Goal: Information Seeking & Learning: Learn about a topic

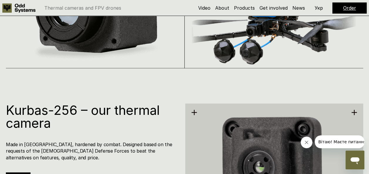
scroll to position [499, 0]
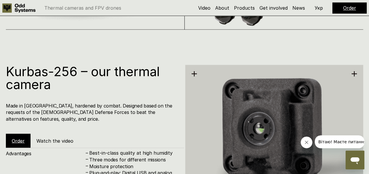
click at [307, 142] on icon "Close message from company" at bounding box center [306, 142] width 3 height 3
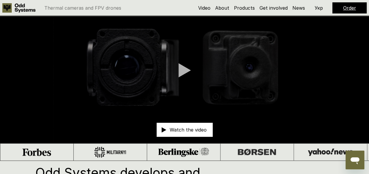
scroll to position [0, 0]
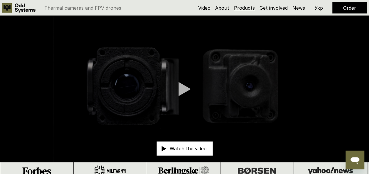
click at [243, 8] on link "Products" at bounding box center [244, 8] width 21 height 6
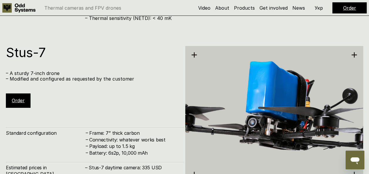
scroll to position [1030, 0]
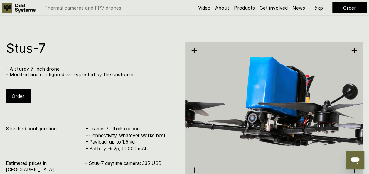
click at [131, 43] on h1 "Stus-7" at bounding box center [92, 48] width 172 height 13
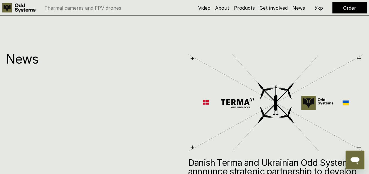
scroll to position [2005, 0]
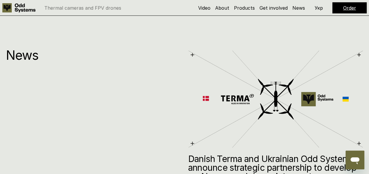
click at [238, 50] on img at bounding box center [275, 99] width 175 height 99
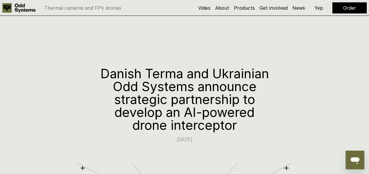
scroll to position [29, 0]
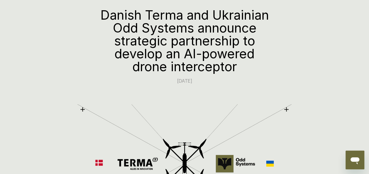
scroll to position [0, 0]
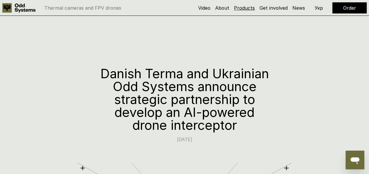
click at [247, 9] on link "Products" at bounding box center [244, 8] width 21 height 6
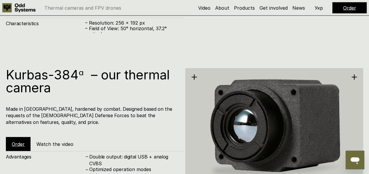
scroll to position [677, 0]
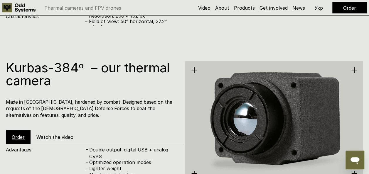
click at [195, 68] on img at bounding box center [274, 122] width 178 height 183
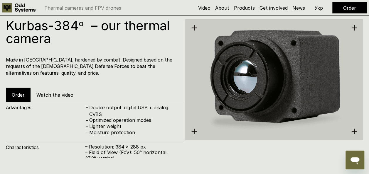
scroll to position [765, 0]
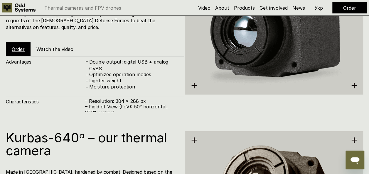
click at [354, 86] on img at bounding box center [274, 33] width 178 height 183
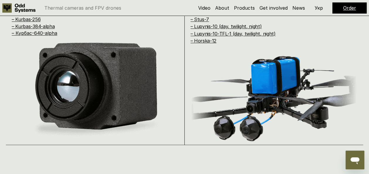
scroll to position [354, 0]
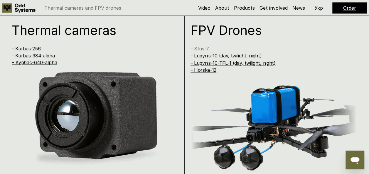
click at [203, 46] on link "– Stus-7" at bounding box center [200, 49] width 19 height 6
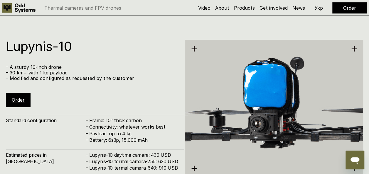
scroll to position [1199, 0]
